Goal: Navigation & Orientation: Go to known website

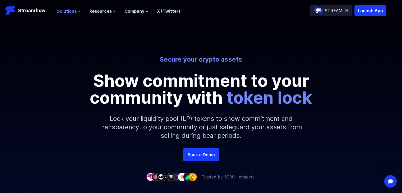
click at [72, 11] on span "Solutions" at bounding box center [67, 11] width 20 height 6
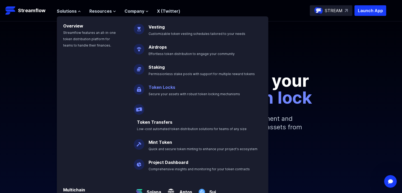
click at [183, 96] on p "Token Locks Secure your assets with robust token locking mechanisms" at bounding box center [198, 88] width 105 height 17
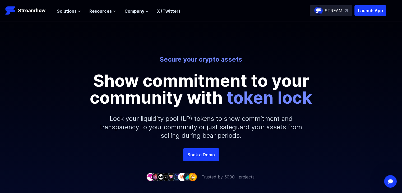
click at [331, 10] on p "STREAM" at bounding box center [334, 10] width 18 height 6
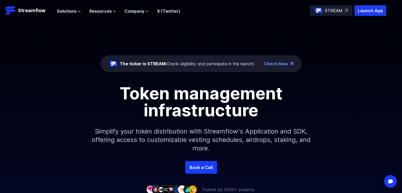
click at [237, 68] on div "The ticker is STREAM: Check eligibility and participate in the launch!" at bounding box center [181, 64] width 145 height 8
click at [368, 11] on p "Launch App" at bounding box center [371, 10] width 32 height 11
